Goal: Information Seeking & Learning: Learn about a topic

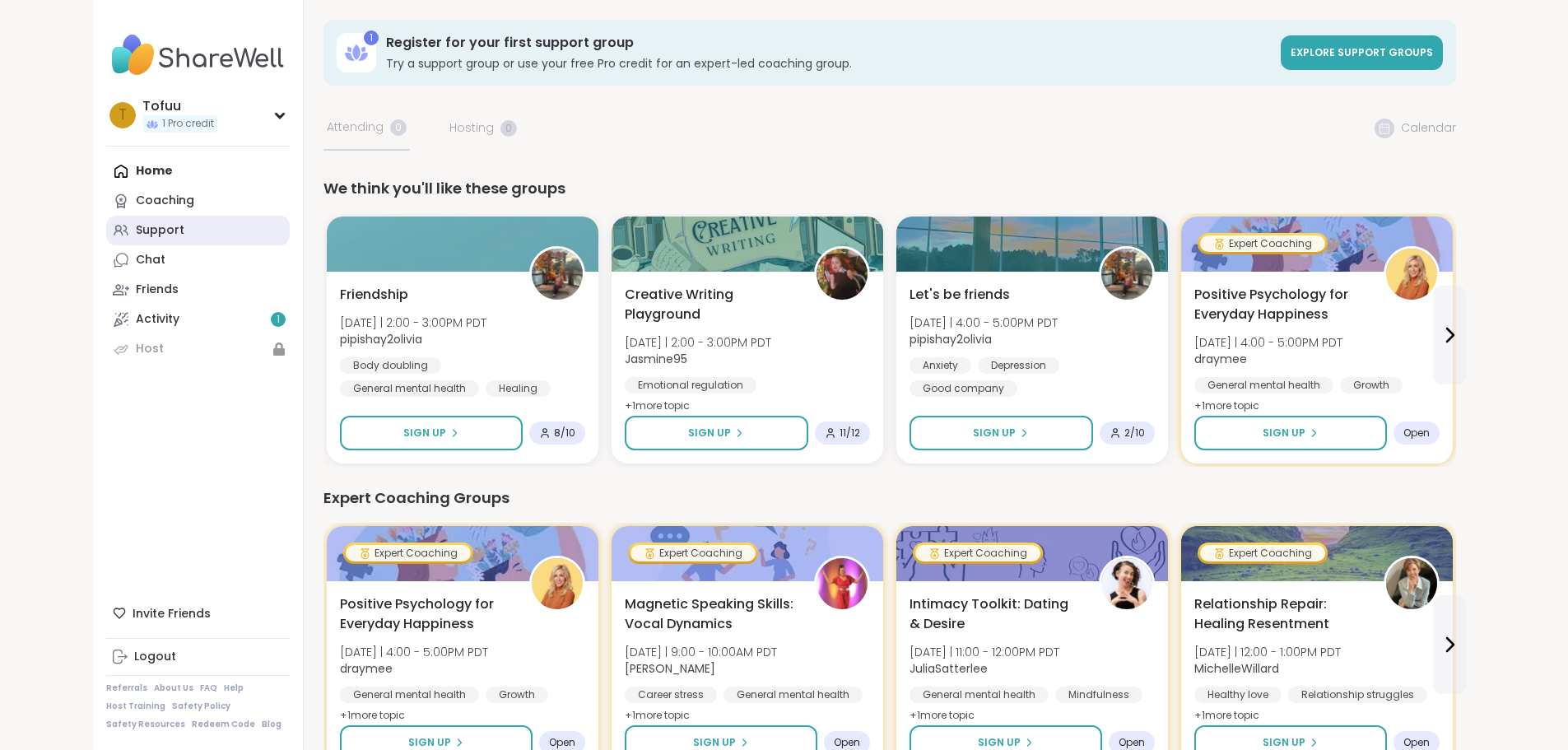
click at [106, 232] on link "Support" at bounding box center [198, 230] width 184 height 30
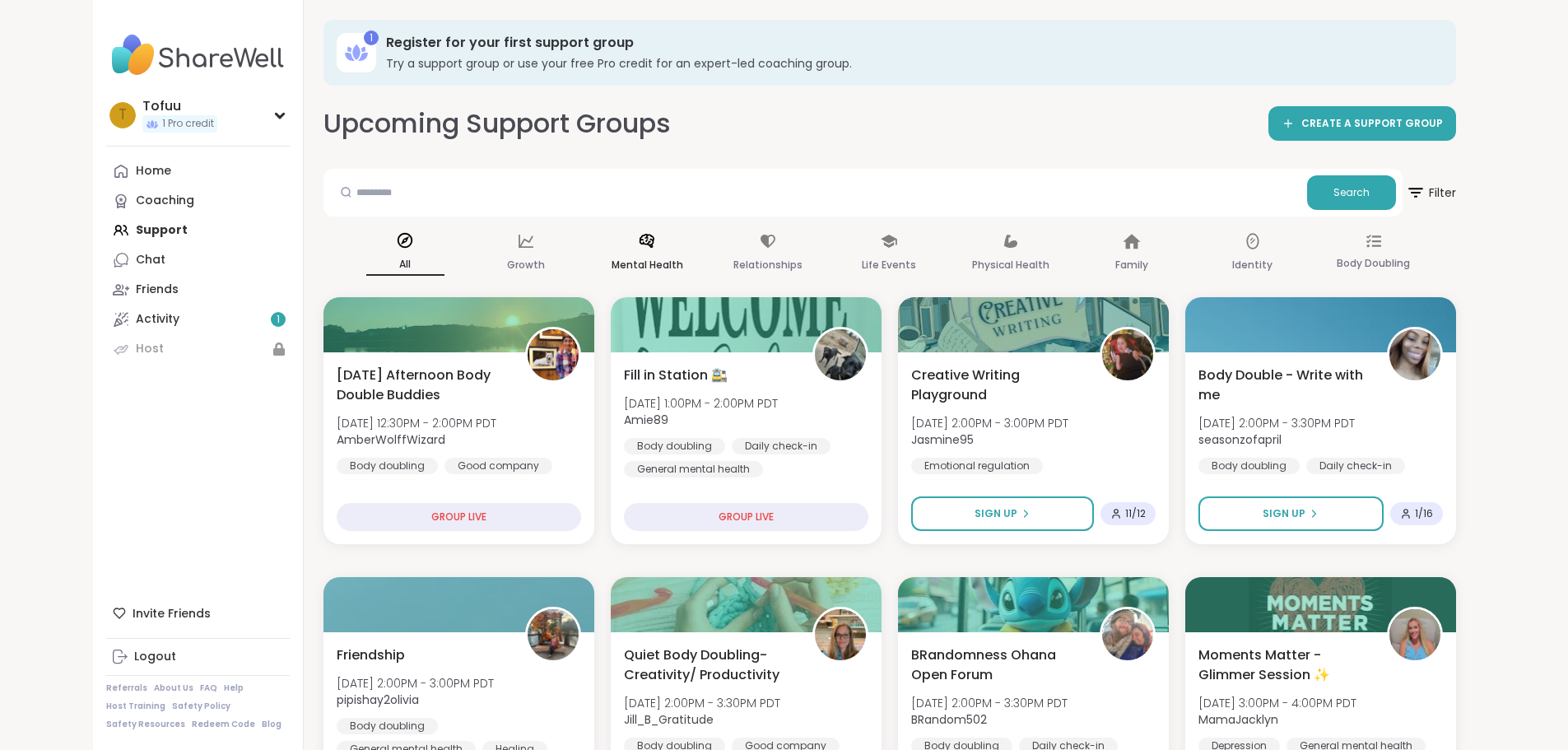
click at [612, 262] on p "Mental Health" at bounding box center [648, 265] width 71 height 20
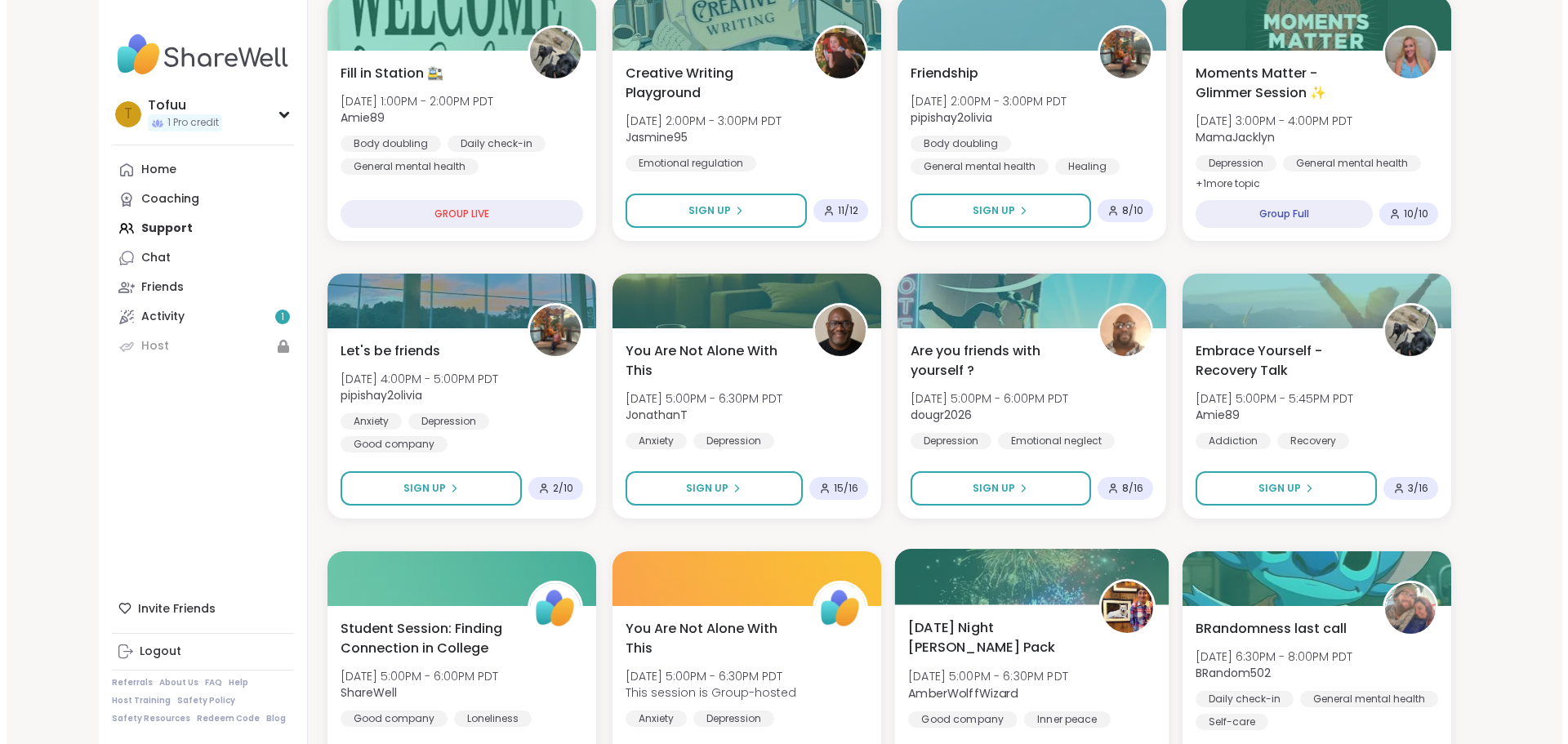
scroll to position [327, 0]
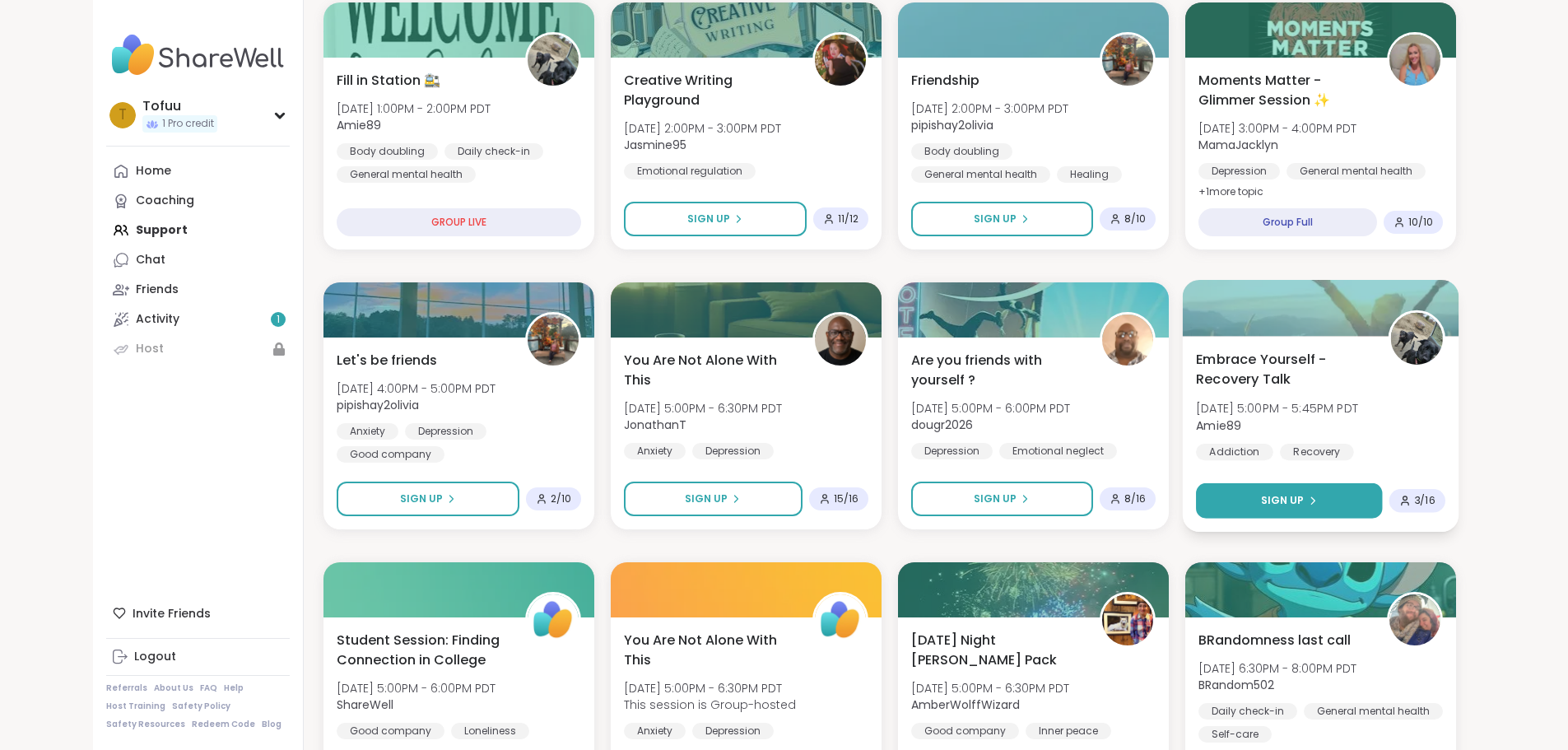
click at [1382, 497] on button "Sign Up" at bounding box center [1288, 500] width 186 height 36
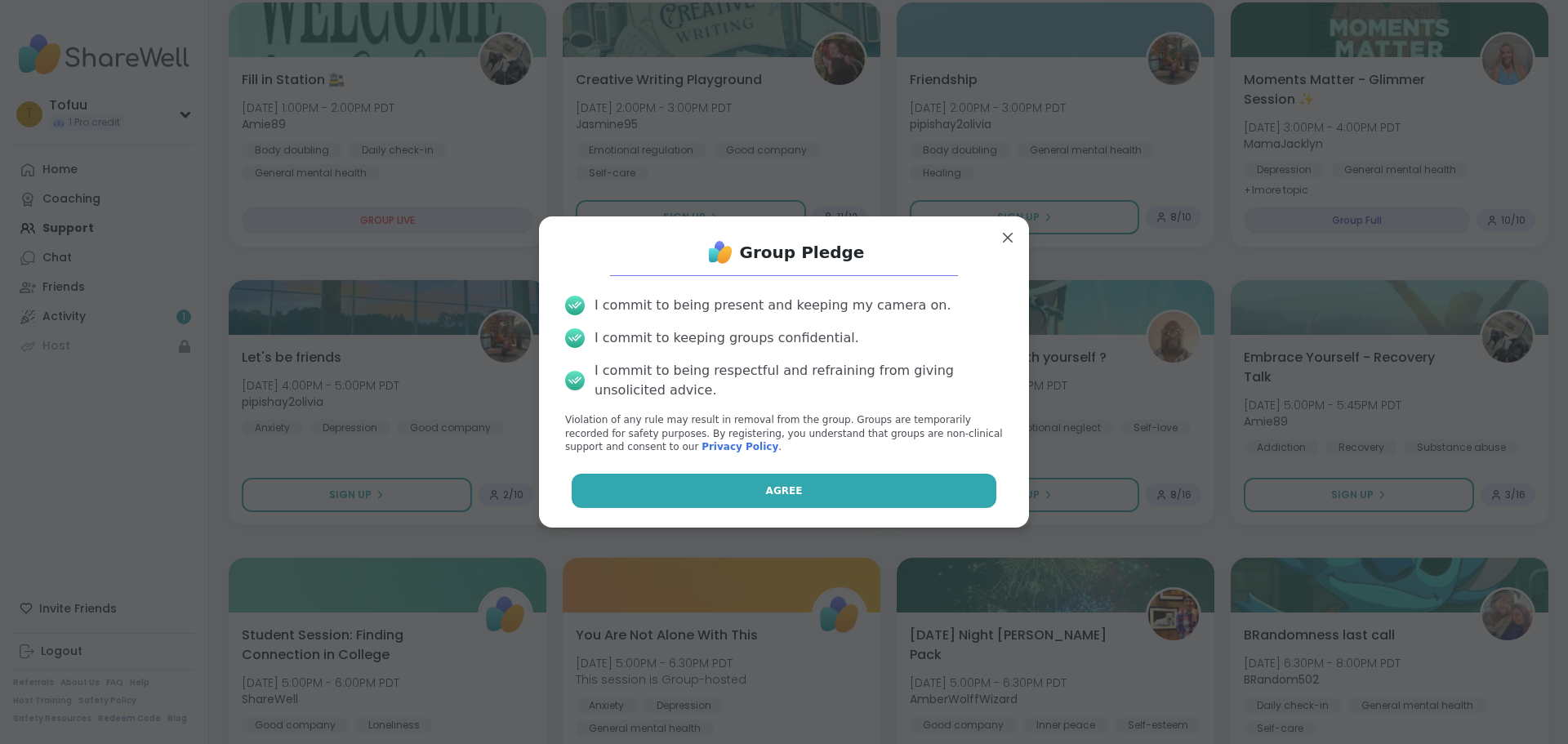
click at [817, 482] on button "Agree" at bounding box center [784, 491] width 425 height 35
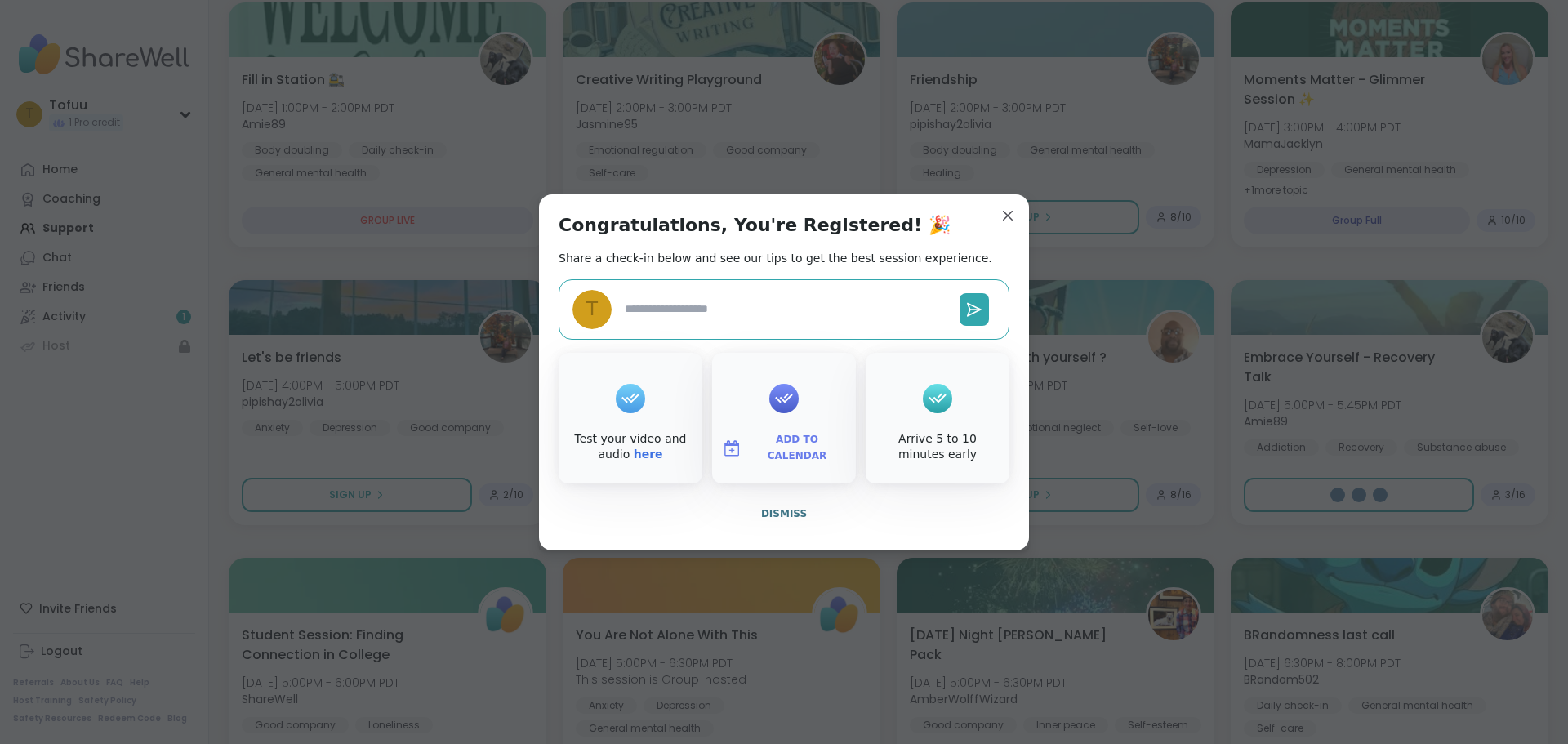
type textarea "*"
click at [634, 453] on link "here" at bounding box center [648, 454] width 29 height 13
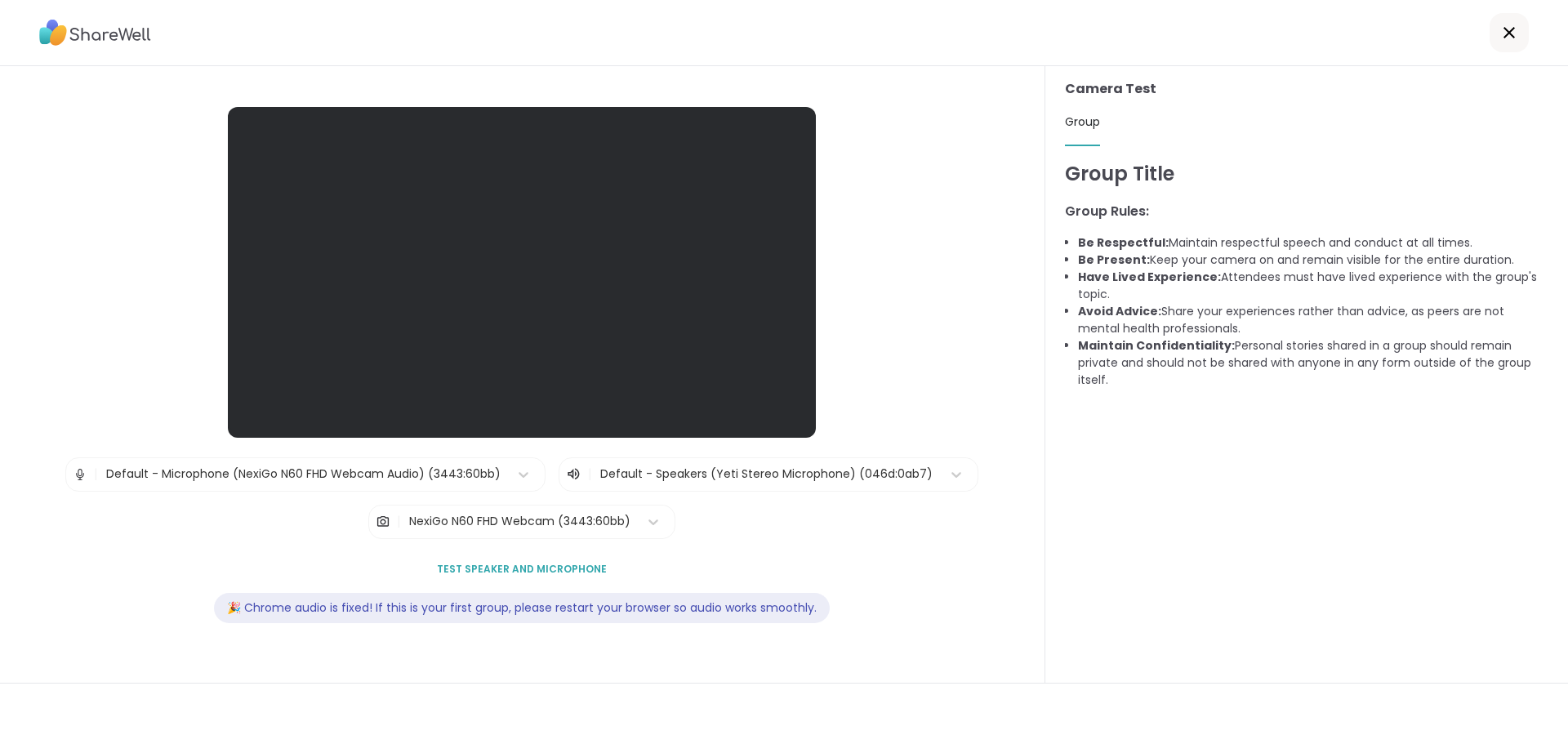
click at [1503, 37] on icon at bounding box center [1508, 32] width 11 height 11
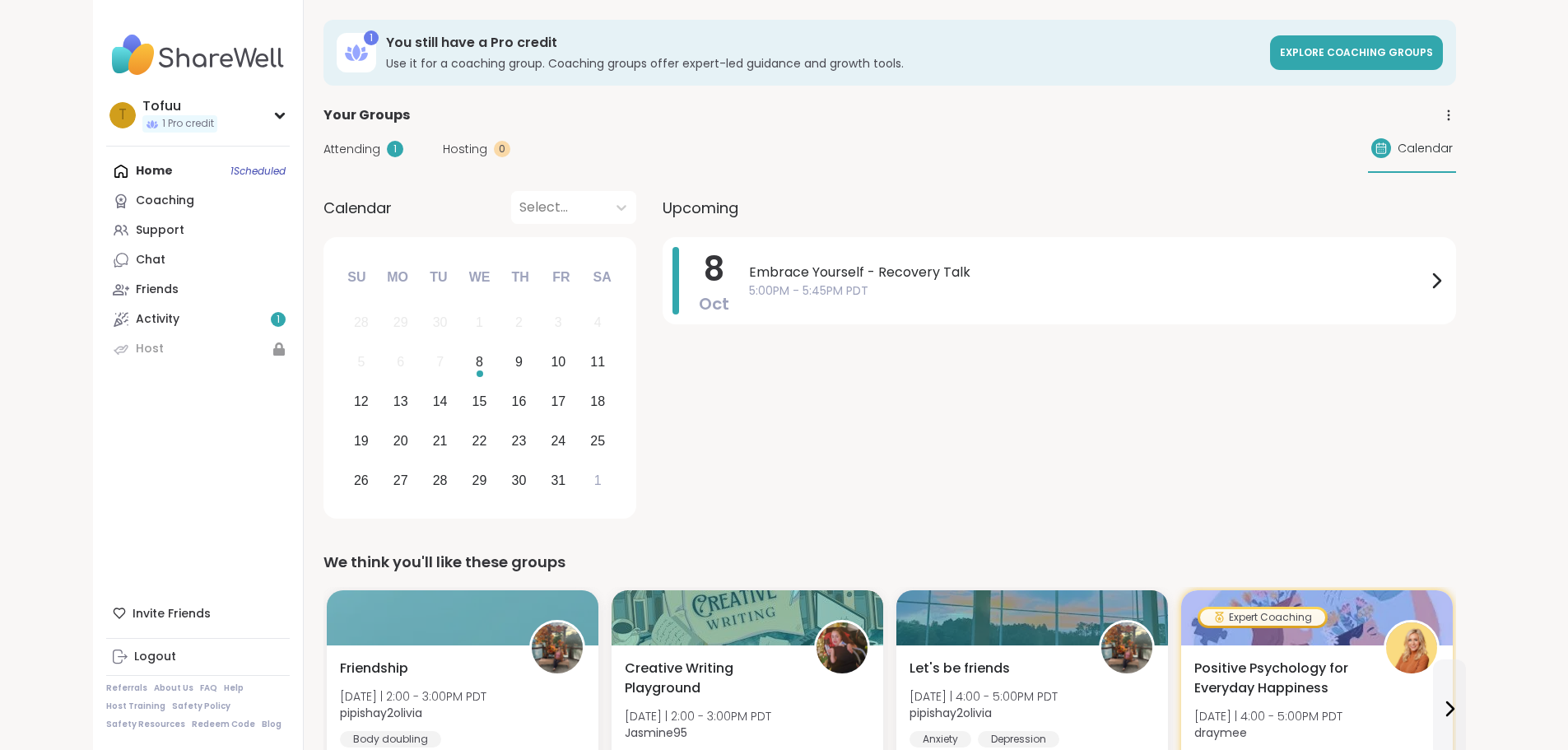
click at [1456, 416] on div "[DATE] Embrace Yourself - Recovery Talk 5:00PM - 5:45PM PDT" at bounding box center [1059, 381] width 794 height 287
